Goal: Information Seeking & Learning: Check status

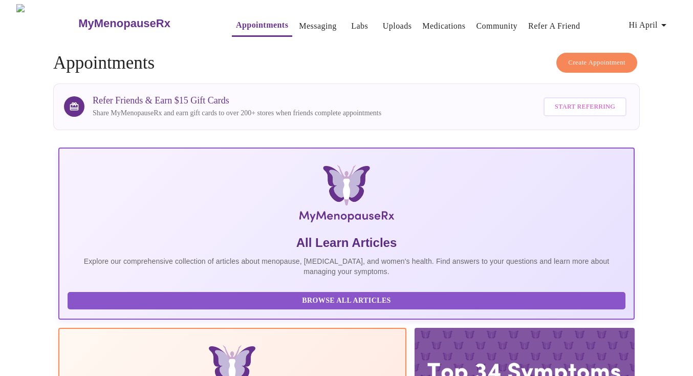
click at [351, 20] on link "Labs" at bounding box center [359, 26] width 17 height 14
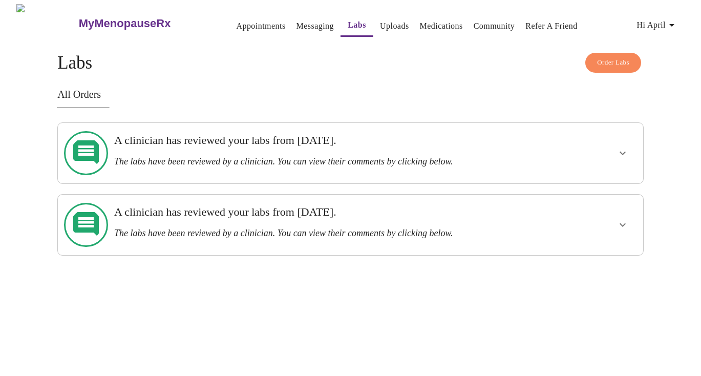
click at [260, 142] on h3 "A clinician has reviewed your labs from [DATE]." at bounding box center [322, 140] width 416 height 13
click at [622, 147] on icon "show more" at bounding box center [623, 153] width 12 height 12
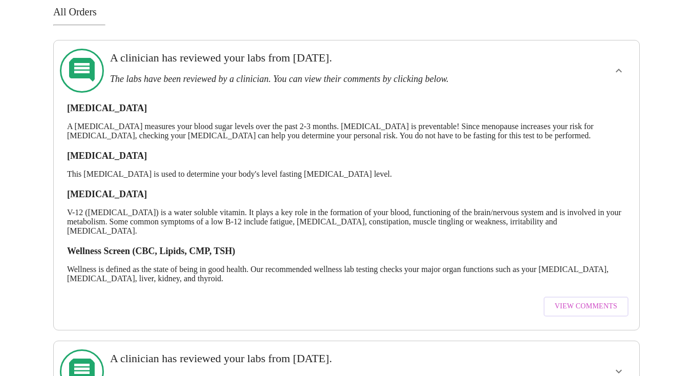
scroll to position [108, 0]
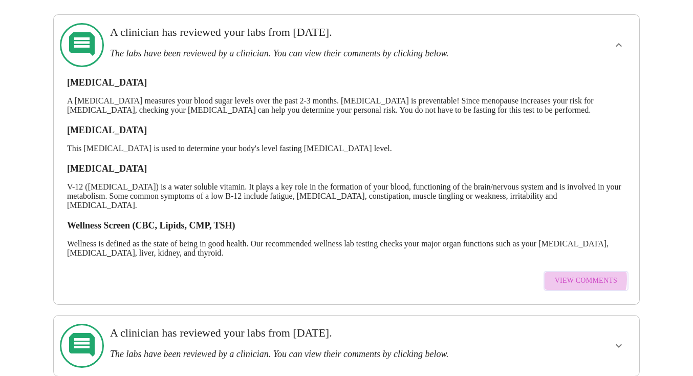
click at [577, 275] on span "View Comments" at bounding box center [586, 281] width 62 height 13
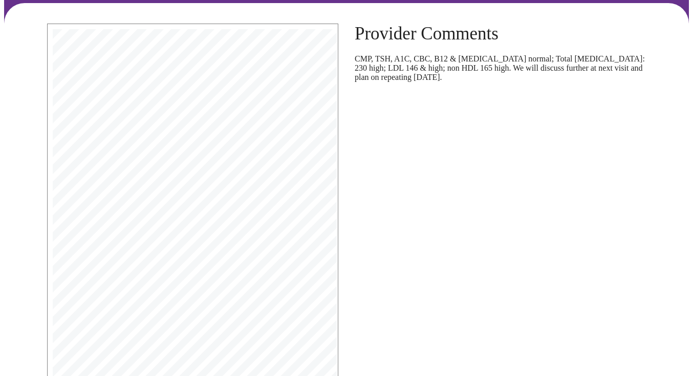
scroll to position [175, 0]
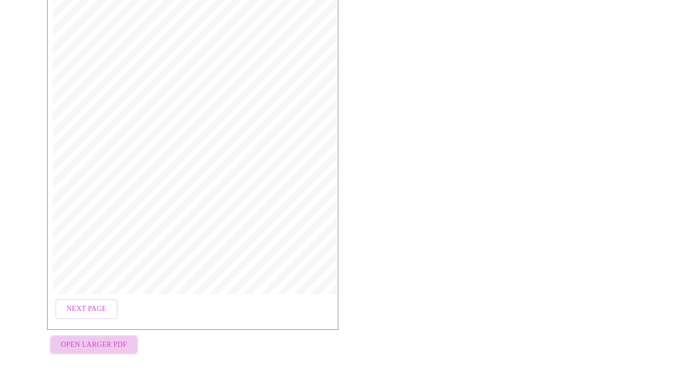
click at [100, 339] on span "Open Larger PDF" at bounding box center [94, 345] width 66 height 13
